Goal: Check status: Check status

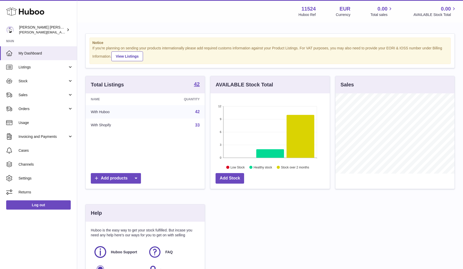
scroll to position [80, 119]
click at [40, 94] on span "Sales" at bounding box center [43, 95] width 49 height 5
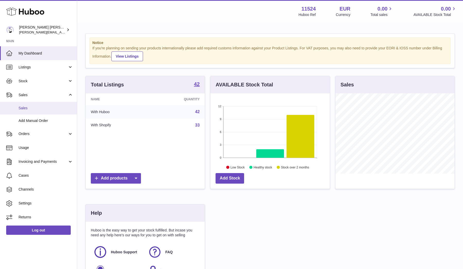
click at [35, 107] on span "Sales" at bounding box center [46, 108] width 54 height 5
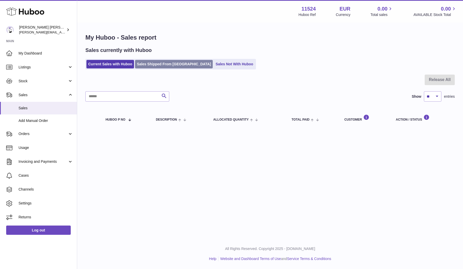
click at [154, 60] on link "Sales Shipped From Huboo" at bounding box center [174, 64] width 78 height 8
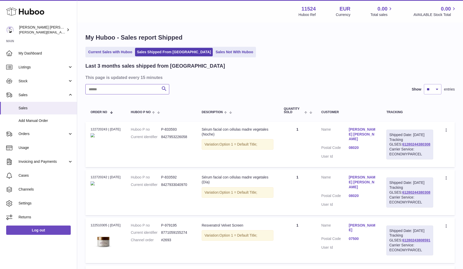
click at [120, 90] on input "text" at bounding box center [127, 89] width 84 height 10
type input "*******"
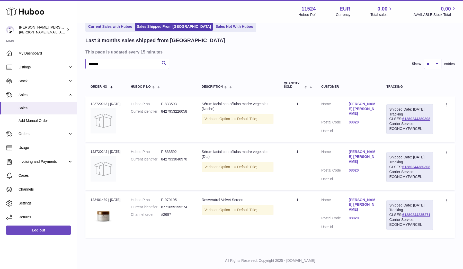
scroll to position [28, 0]
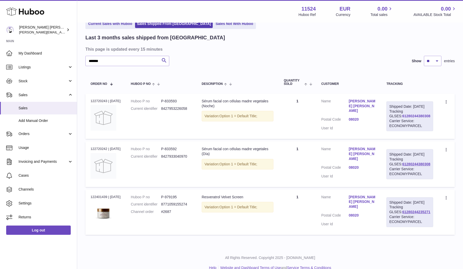
click at [416, 118] on link "61280244380308" at bounding box center [416, 116] width 28 height 4
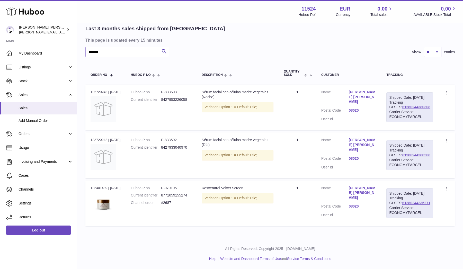
scroll to position [47, 0]
click at [411, 203] on link "61280244235271" at bounding box center [416, 203] width 28 height 4
drag, startPoint x: 422, startPoint y: 191, endPoint x: 426, endPoint y: 196, distance: 6.6
click at [426, 196] on div "Shipped Date: 11th Aug 2025" at bounding box center [409, 193] width 41 height 5
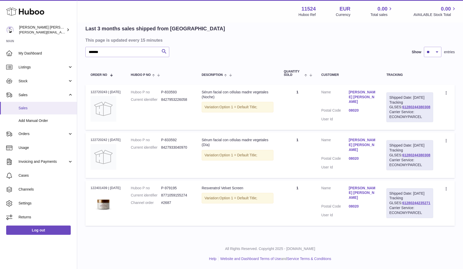
click at [34, 110] on link "Sales" at bounding box center [38, 108] width 77 height 13
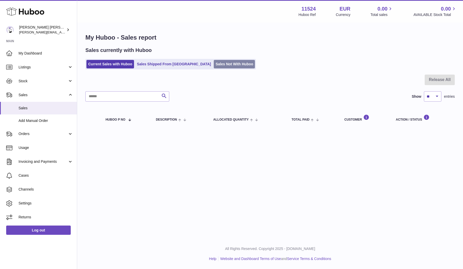
click at [214, 62] on link "Sales Not With Huboo" at bounding box center [234, 64] width 41 height 8
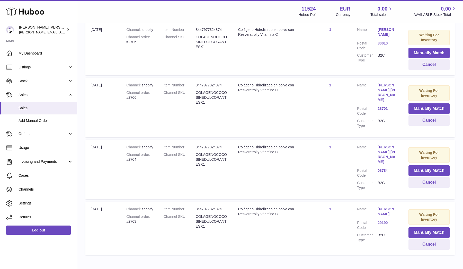
scroll to position [125, 0]
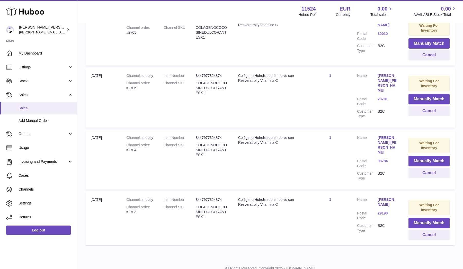
click at [36, 109] on span "Sales" at bounding box center [46, 108] width 54 height 5
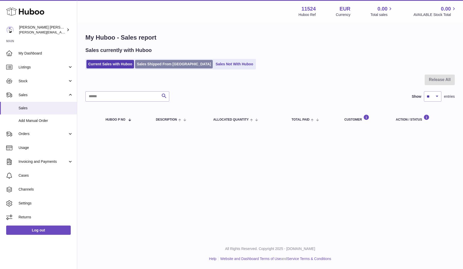
click at [166, 65] on link "Sales Shipped From Huboo" at bounding box center [174, 64] width 78 height 8
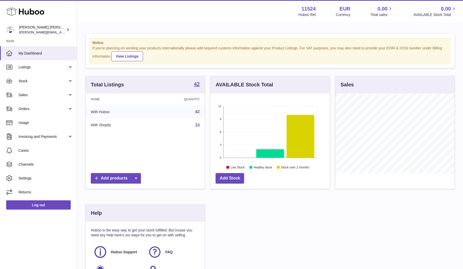
scroll to position [80, 119]
click at [37, 84] on link "Stock" at bounding box center [38, 81] width 77 height 14
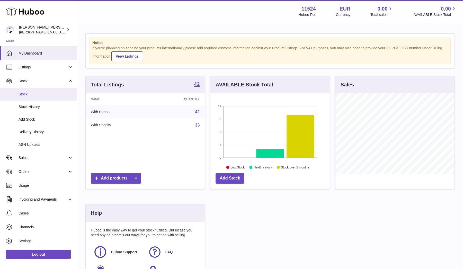
click at [26, 92] on span "Stock" at bounding box center [46, 94] width 54 height 5
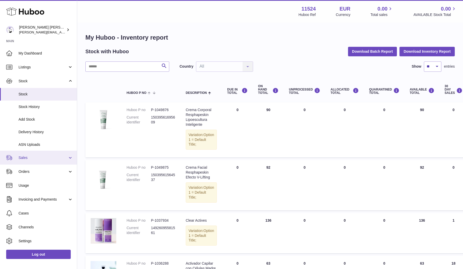
click at [26, 155] on span "Sales" at bounding box center [43, 157] width 49 height 5
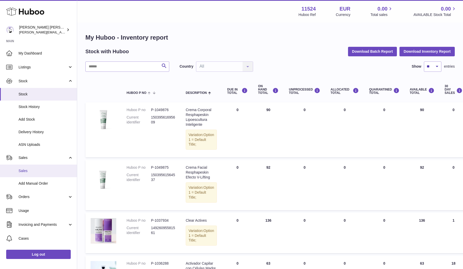
click at [22, 168] on span "Sales" at bounding box center [46, 170] width 54 height 5
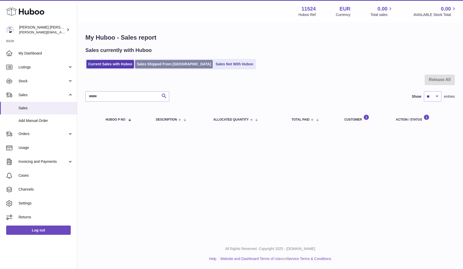
click at [153, 60] on link "Sales Shipped From [GEOGRAPHIC_DATA]" at bounding box center [174, 64] width 78 height 8
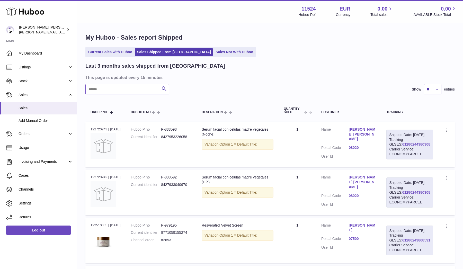
click at [120, 89] on input "text" at bounding box center [127, 89] width 84 height 10
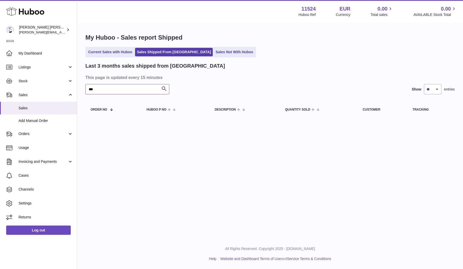
type input "***"
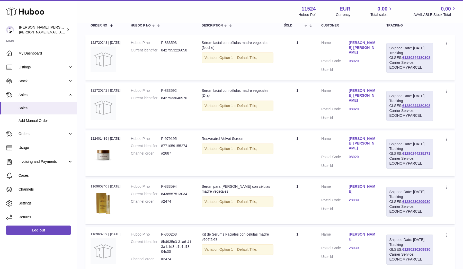
scroll to position [94, 0]
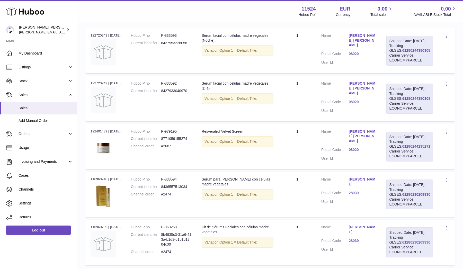
click at [406, 148] on link "61280244235271" at bounding box center [416, 146] width 28 height 4
